Goal: Task Accomplishment & Management: Manage account settings

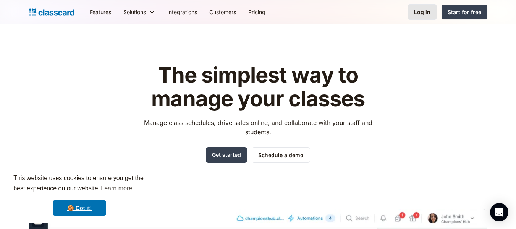
click at [428, 13] on div "Log in" at bounding box center [422, 12] width 16 height 8
click at [417, 16] on link "Log in" at bounding box center [422, 12] width 29 height 16
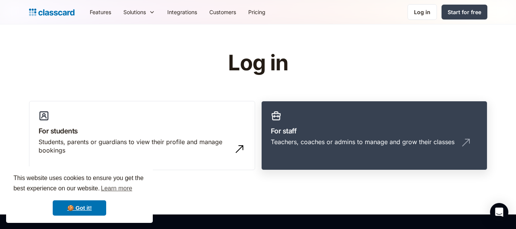
click at [356, 121] on link "For staff Teachers, coaches or admins to manage and grow their classes" at bounding box center [374, 136] width 226 height 70
click at [411, 139] on div "Teachers, coaches or admins to manage and grow their classes" at bounding box center [363, 142] width 184 height 8
